Goal: Information Seeking & Learning: Learn about a topic

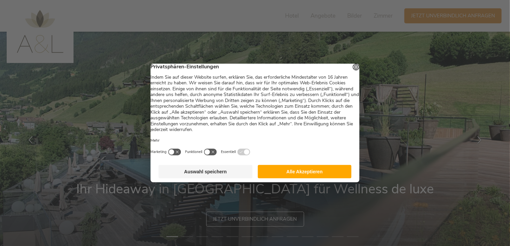
click at [286, 173] on button "Alle Akzeptieren" at bounding box center [304, 171] width 94 height 13
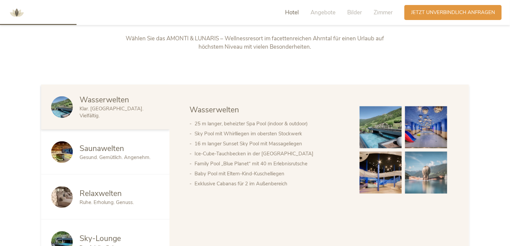
scroll to position [334, 0]
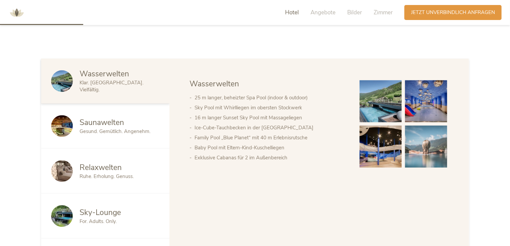
click at [386, 105] on img at bounding box center [380, 101] width 42 height 42
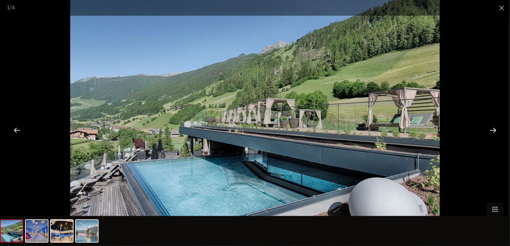
click at [489, 127] on div at bounding box center [492, 130] width 21 height 21
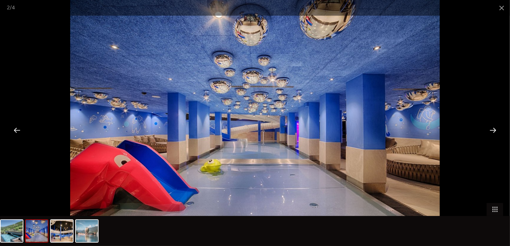
click at [489, 127] on div at bounding box center [492, 130] width 21 height 21
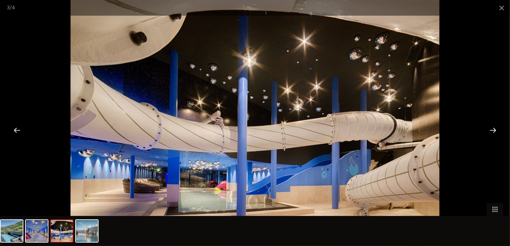
click at [489, 127] on div at bounding box center [492, 130] width 21 height 21
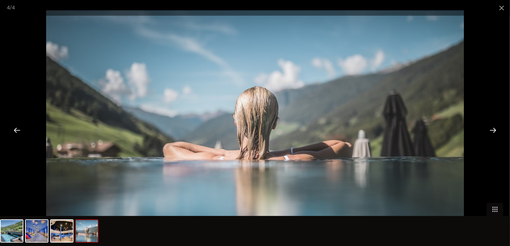
click at [489, 127] on div at bounding box center [492, 130] width 21 height 21
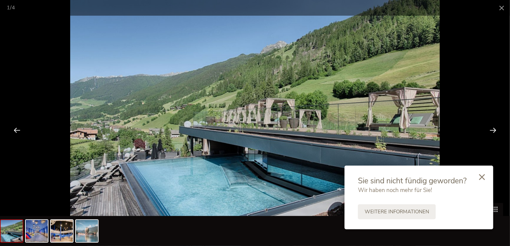
scroll to position [434, 0]
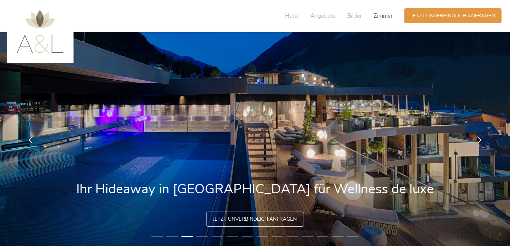
click at [382, 15] on span "Zimmer" at bounding box center [382, 16] width 19 height 8
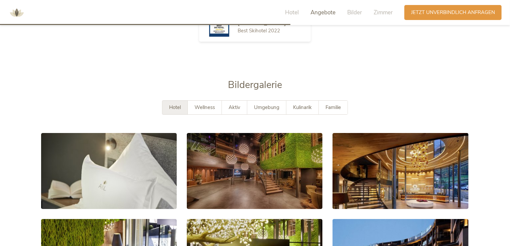
scroll to position [1167, 0]
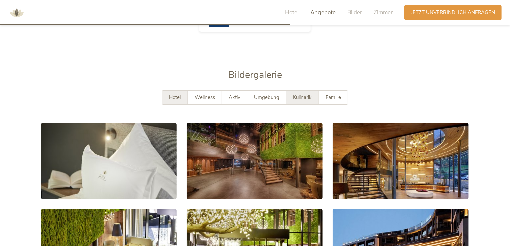
click at [303, 96] on span "Kulinarik" at bounding box center [302, 97] width 19 height 7
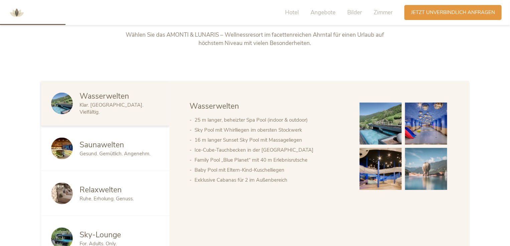
scroll to position [266, 0]
